Goal: Find specific page/section: Find specific page/section

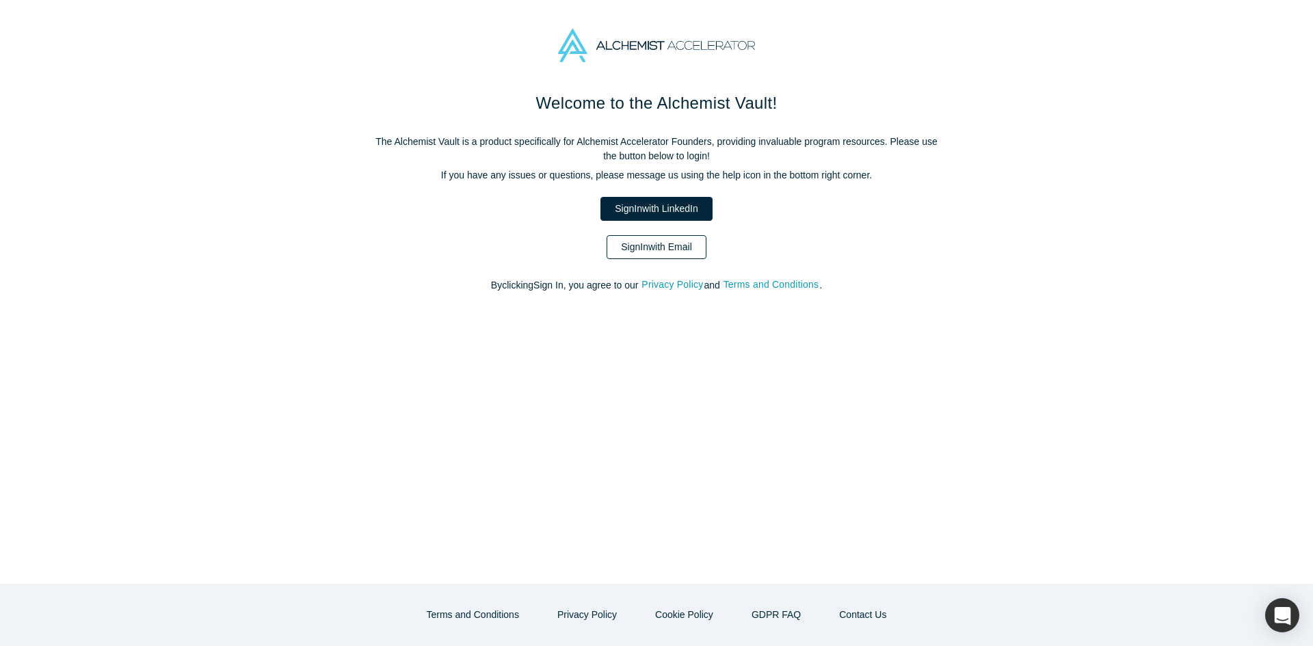
click at [665, 248] on link "Sign In with Email" at bounding box center [657, 247] width 100 height 24
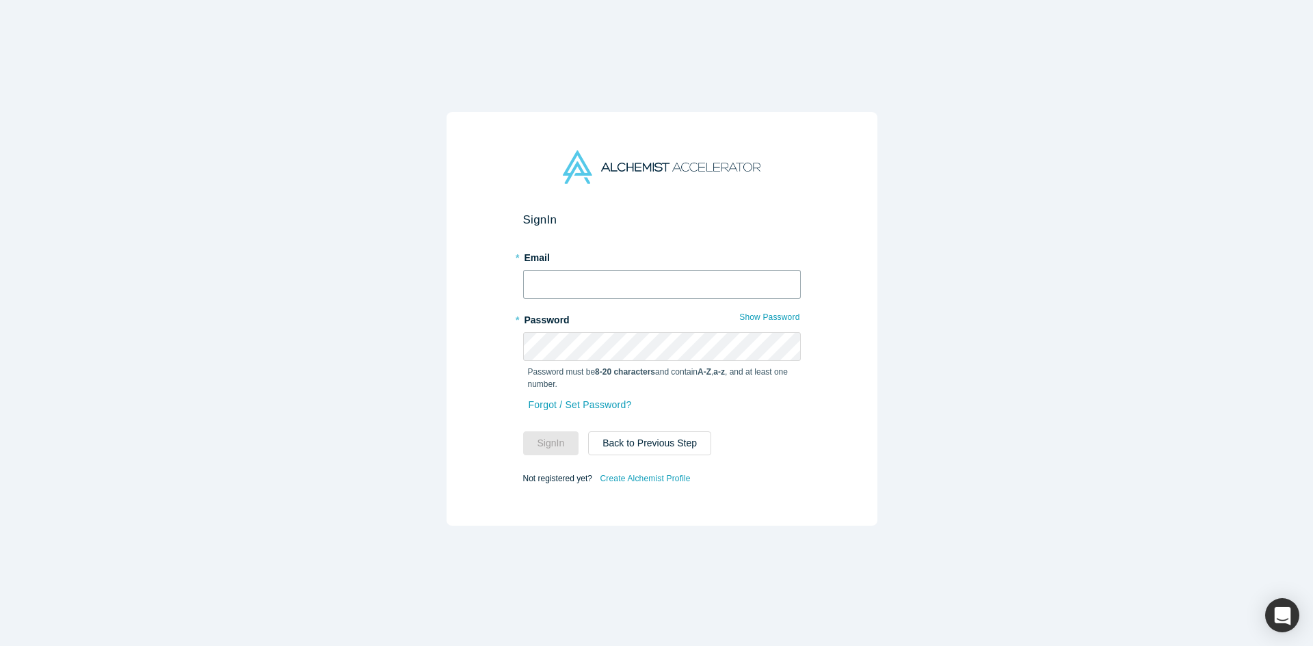
type input "[PERSON_NAME][EMAIL_ADDRESS][DOMAIN_NAME]"
click at [559, 435] on button "Sign In" at bounding box center [551, 443] width 56 height 24
